Goal: Task Accomplishment & Management: Manage account settings

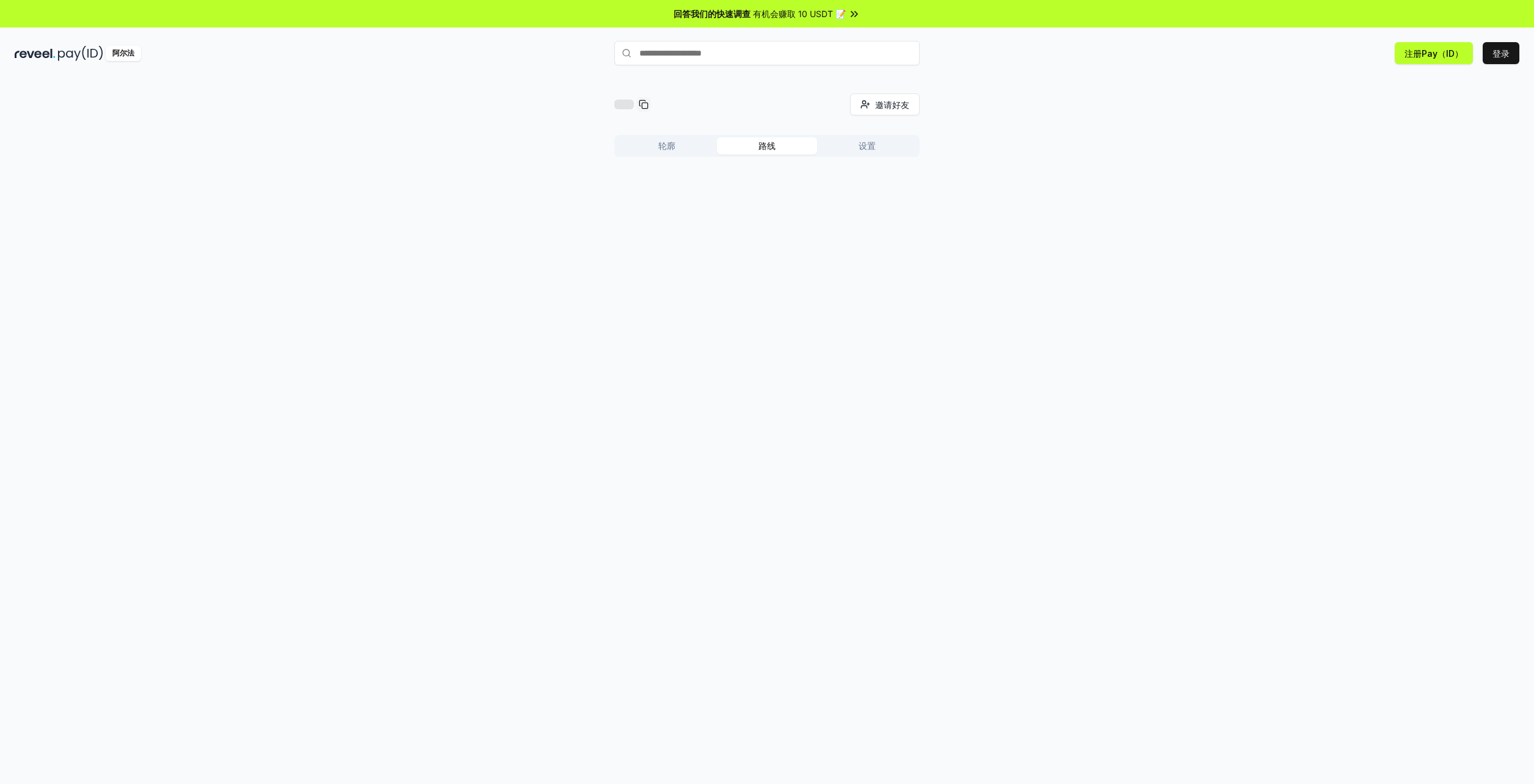
click at [790, 145] on button "路线" at bounding box center [766, 146] width 100 height 17
click at [874, 149] on button "设置" at bounding box center [867, 146] width 100 height 17
click at [666, 145] on button "轮廓" at bounding box center [666, 146] width 100 height 17
click at [877, 190] on button "获得报酬" at bounding box center [881, 194] width 53 height 22
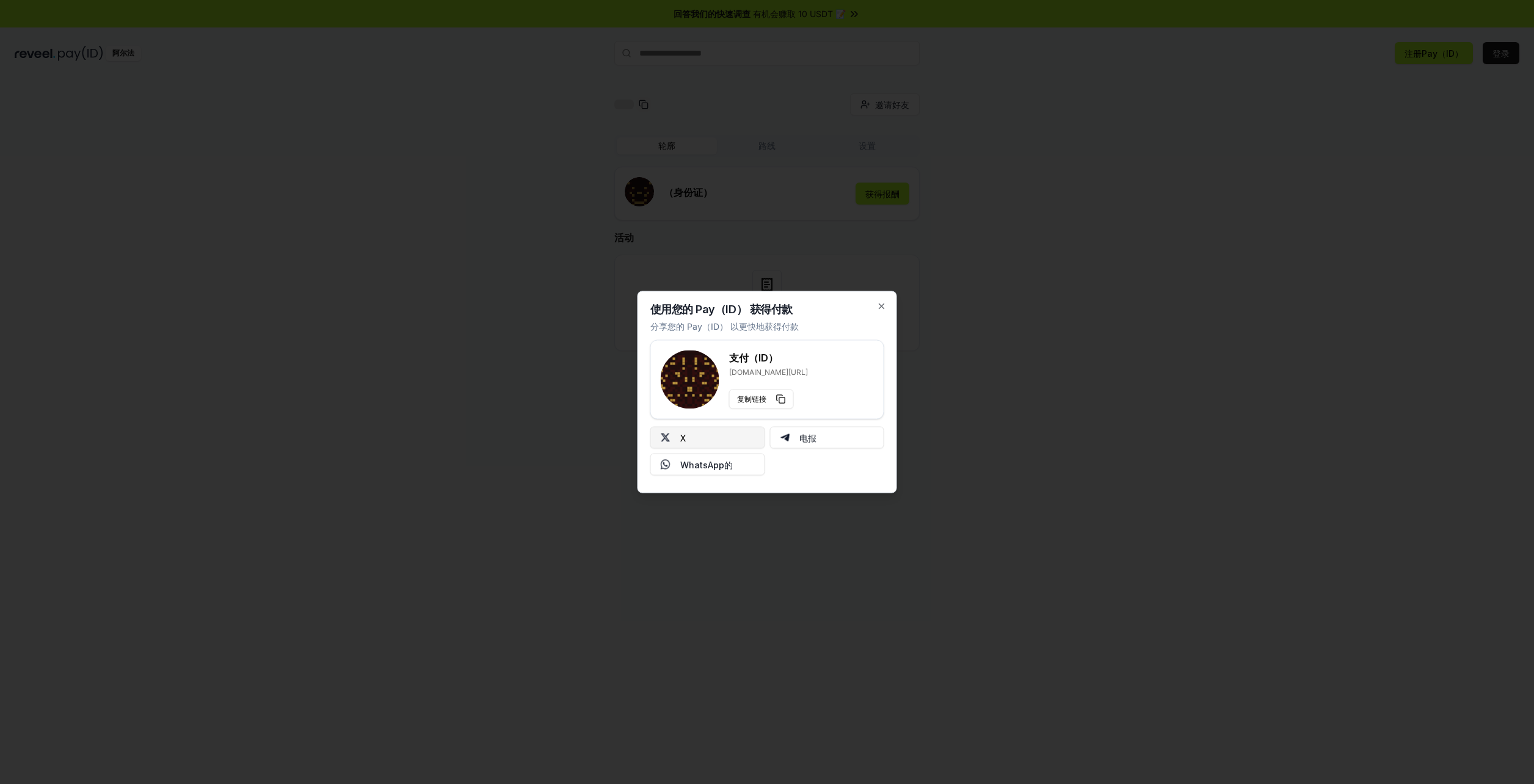
click at [728, 439] on button "X" at bounding box center [707, 437] width 115 height 22
click at [884, 305] on icon "button" at bounding box center [881, 306] width 10 height 10
